Goal: Obtain resource: Obtain resource

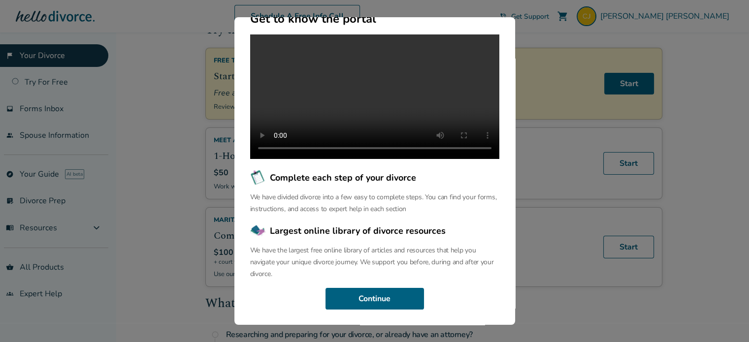
scroll to position [98, 0]
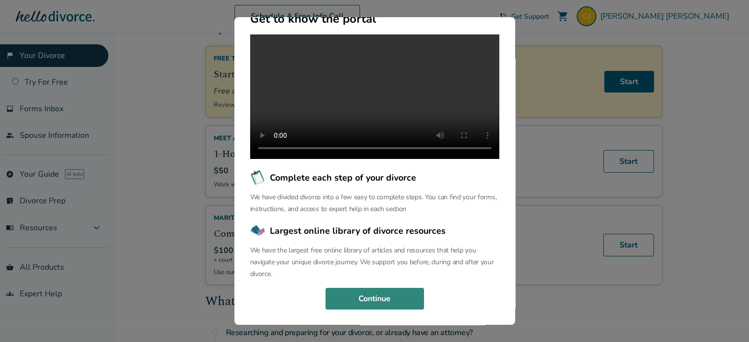
click at [375, 298] on button "Continue" at bounding box center [374, 299] width 98 height 22
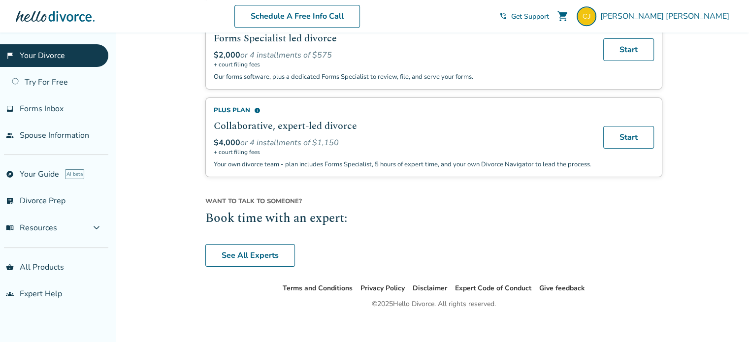
scroll to position [740, 0]
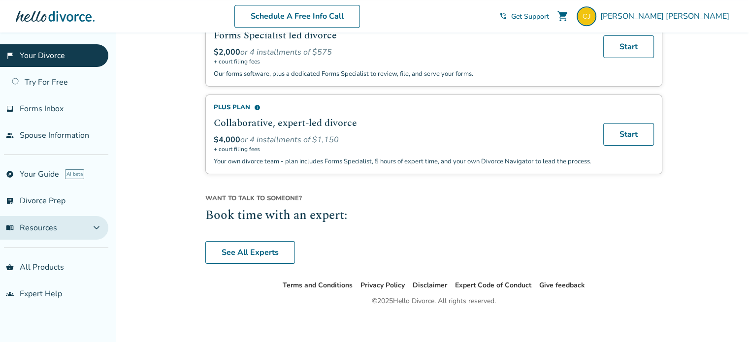
click at [92, 228] on span "expand_more" at bounding box center [97, 228] width 12 height 12
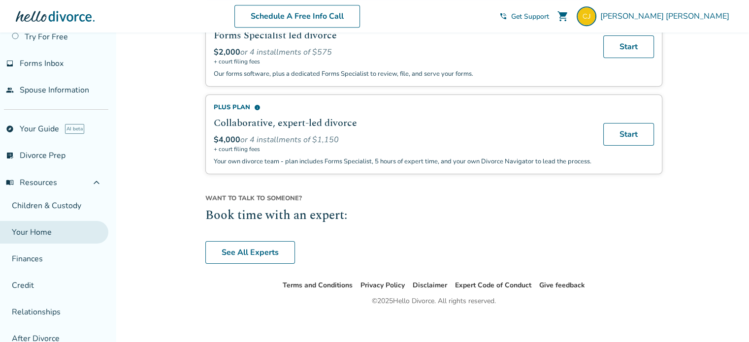
scroll to position [98, 0]
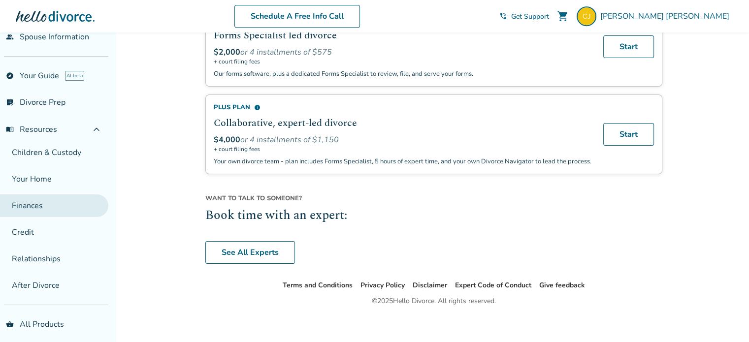
click at [41, 205] on link "Finances" at bounding box center [54, 205] width 108 height 23
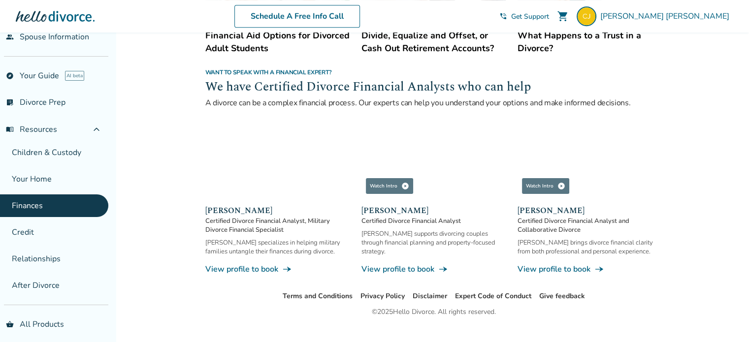
scroll to position [639, 0]
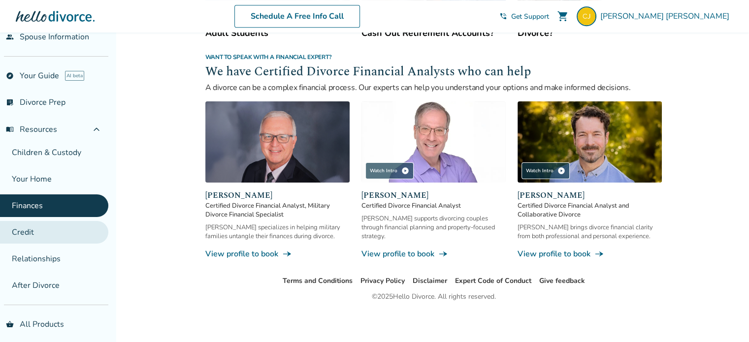
click at [21, 232] on link "Credit" at bounding box center [54, 232] width 108 height 23
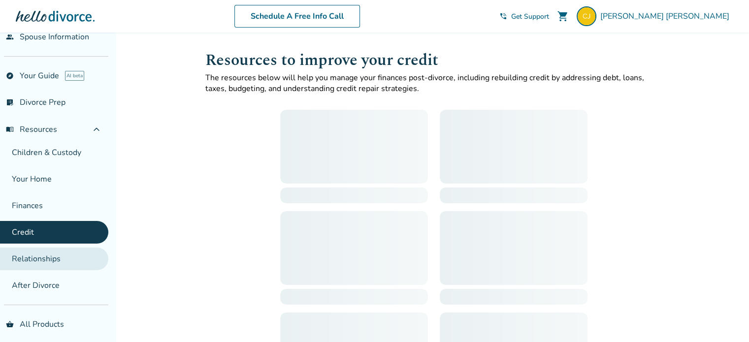
click at [33, 253] on link "Relationships" at bounding box center [54, 259] width 108 height 23
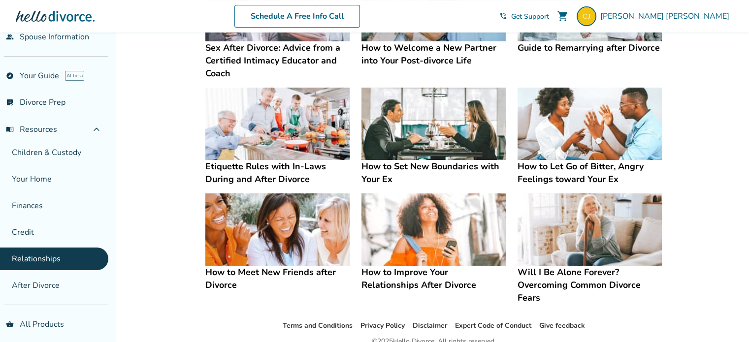
scroll to position [292, 0]
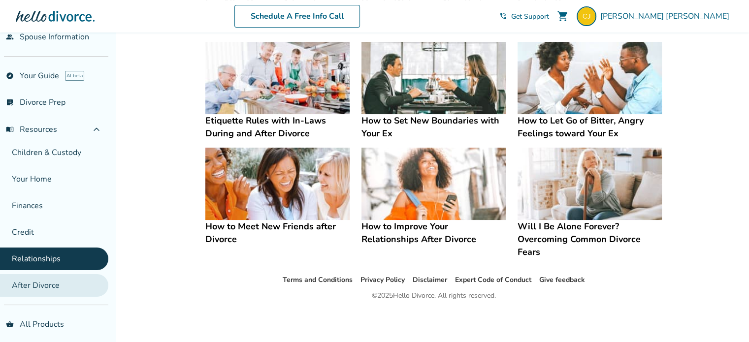
click at [28, 278] on link "After Divorce" at bounding box center [54, 285] width 108 height 23
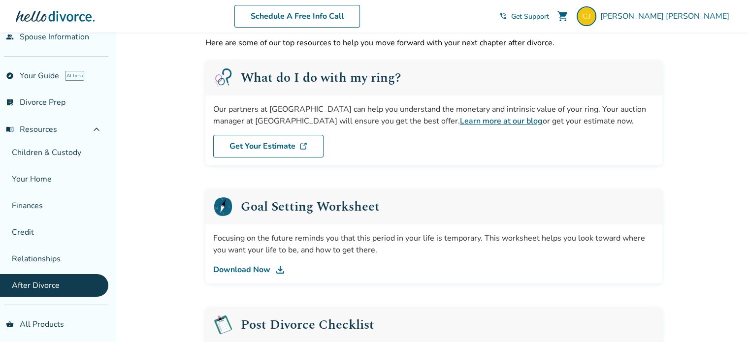
scroll to position [49, 0]
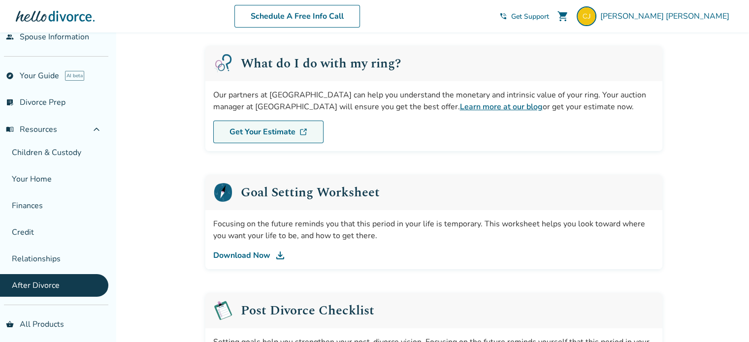
click at [269, 126] on link "Get Your Estimate" at bounding box center [268, 132] width 110 height 23
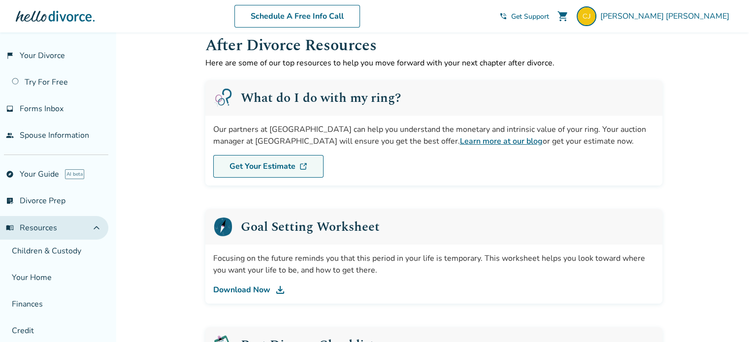
scroll to position [0, 0]
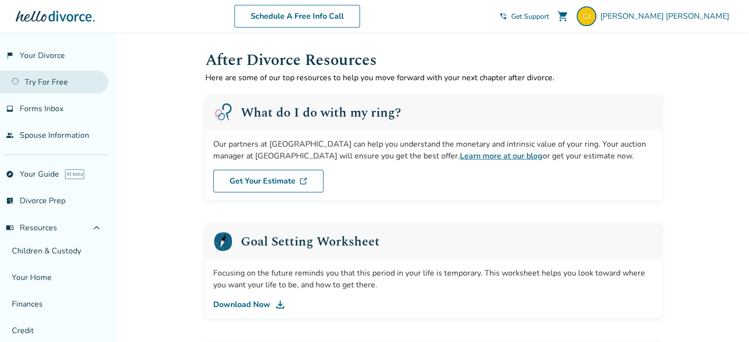
click at [49, 83] on link "Try For Free" at bounding box center [54, 82] width 108 height 23
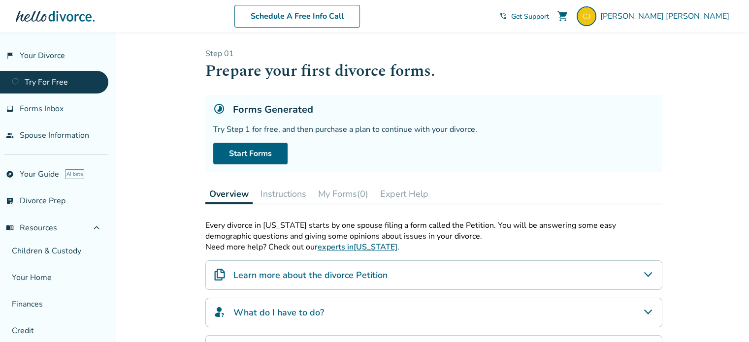
scroll to position [49, 0]
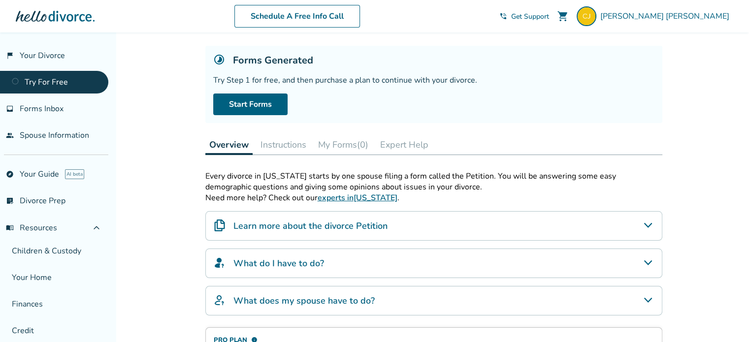
click at [288, 149] on button "Instructions" at bounding box center [283, 145] width 54 height 20
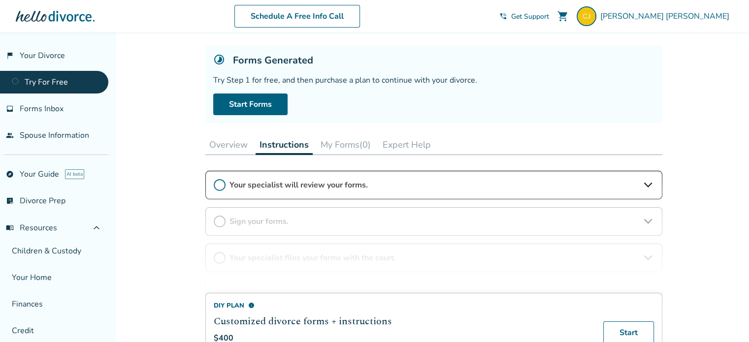
click at [224, 145] on button "Overview" at bounding box center [228, 145] width 46 height 20
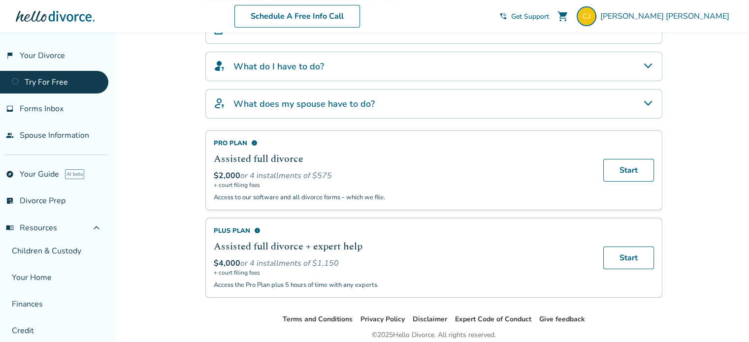
scroll to position [284, 0]
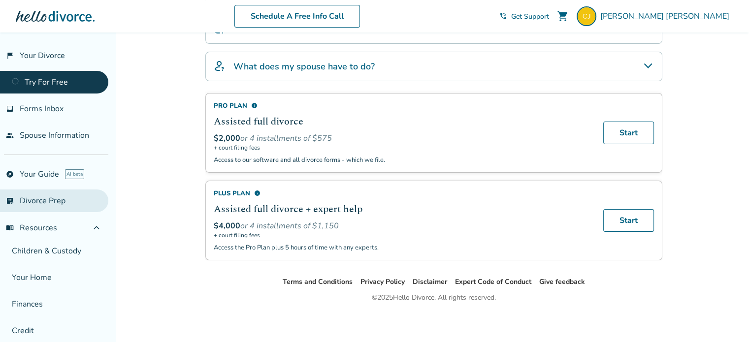
click at [35, 196] on link "list_alt_check Divorce Prep" at bounding box center [54, 201] width 108 height 23
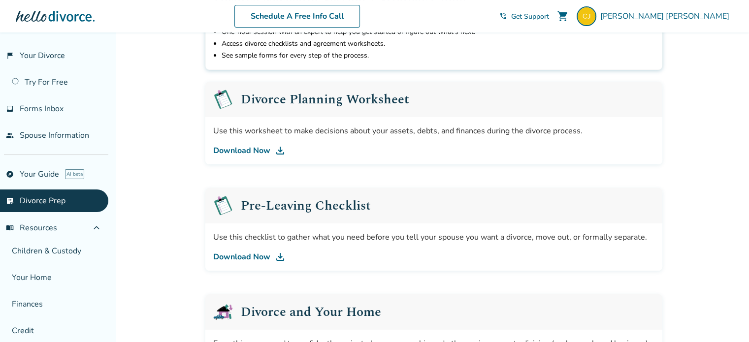
scroll to position [148, 0]
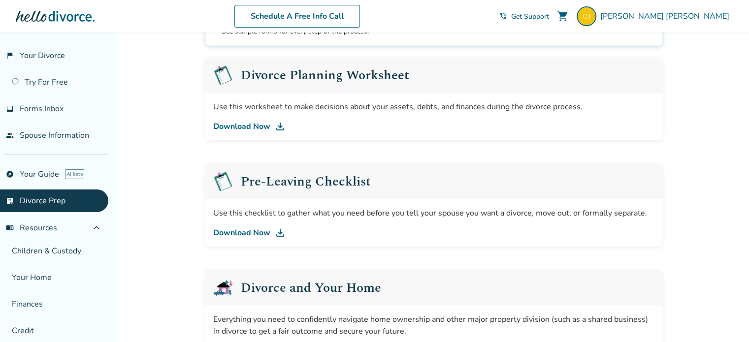
click at [267, 230] on link "Download Now" at bounding box center [433, 233] width 441 height 12
click at [280, 126] on img at bounding box center [280, 127] width 12 height 12
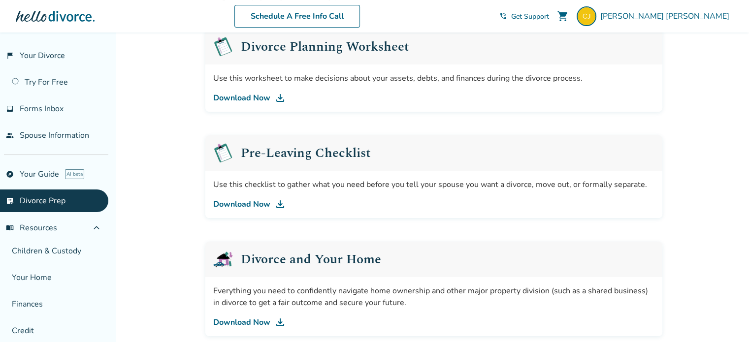
scroll to position [0, 0]
